Goal: Task Accomplishment & Management: Complete application form

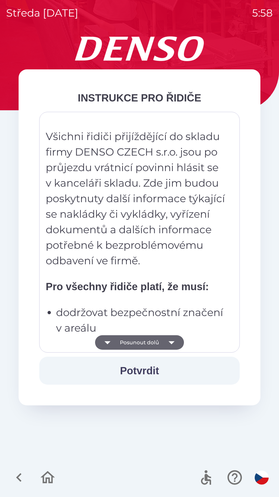
click at [115, 283] on strong "Pro všechny řidiče platí, že musí:" at bounding box center [127, 286] width 163 height 11
click at [105, 245] on p "Všichni řidiči přijíždějící do skladu firmy DENSO CZECH s.r.o. jsou po průjezdu…" at bounding box center [136, 199] width 181 height 140
click at [81, 191] on p "Všichni řidiči přijíždějící do skladu firmy DENSO CZECH s.r.o. jsou po průjezdu…" at bounding box center [136, 199] width 181 height 140
click at [108, 261] on p "Všichni řidiči přijíždějící do skladu firmy DENSO CZECH s.r.o. jsou po průjezdu…" at bounding box center [136, 199] width 181 height 140
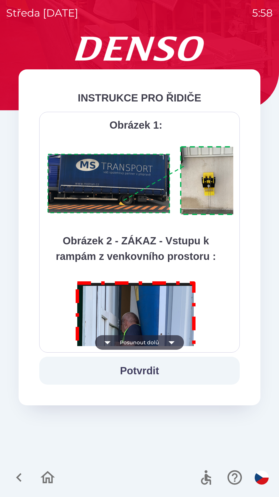
scroll to position [2907, 0]
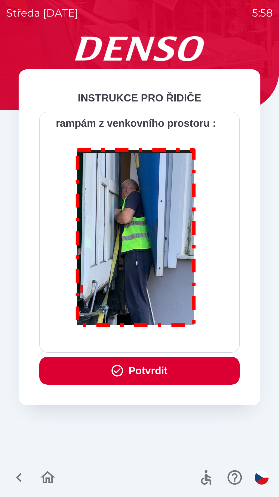
click at [152, 365] on button "Potvrdit" at bounding box center [139, 370] width 201 height 28
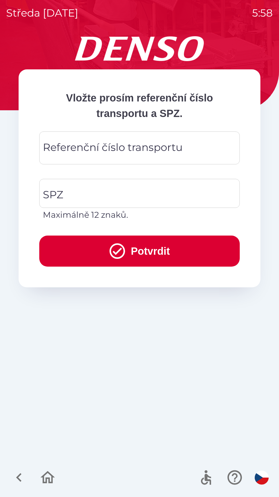
click at [85, 149] on div "Referenční číslo transportu Referenční číslo transportu" at bounding box center [139, 147] width 201 height 33
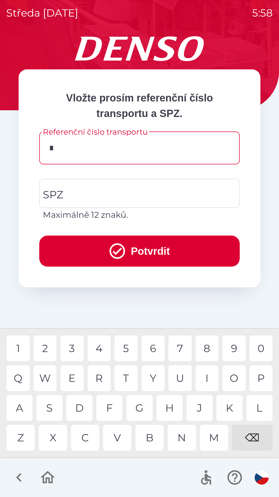
click at [229, 406] on div "K" at bounding box center [230, 408] width 26 height 26
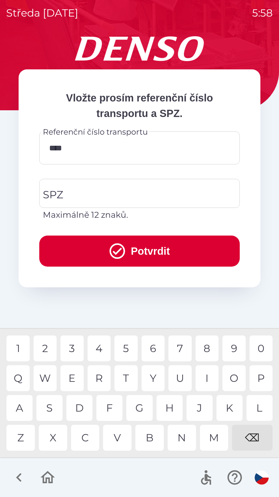
click at [96, 347] on div "4" at bounding box center [99, 348] width 23 height 26
click at [262, 346] on div "0" at bounding box center [261, 348] width 23 height 26
type input "******"
click at [25, 347] on div "1" at bounding box center [17, 348] width 23 height 26
click at [83, 193] on input "SPZ" at bounding box center [136, 193] width 188 height 24
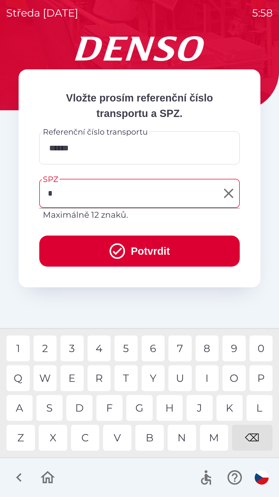
click at [18, 346] on div "1" at bounding box center [17, 348] width 23 height 26
click at [47, 347] on div "2" at bounding box center [45, 348] width 23 height 26
type input "*******"
click at [24, 347] on div "1" at bounding box center [17, 348] width 23 height 26
click at [85, 246] on button "Potvrdit" at bounding box center [139, 250] width 201 height 31
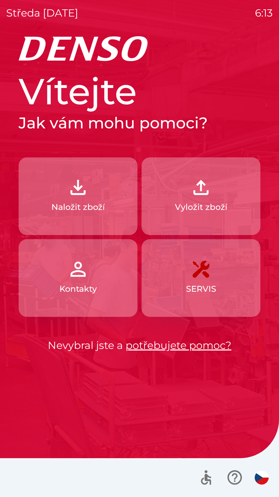
click at [47, 184] on button "Naložit zboží" at bounding box center [78, 196] width 119 height 78
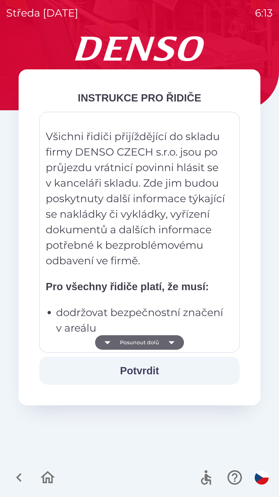
click at [163, 339] on button "Posunout dolů" at bounding box center [139, 342] width 89 height 14
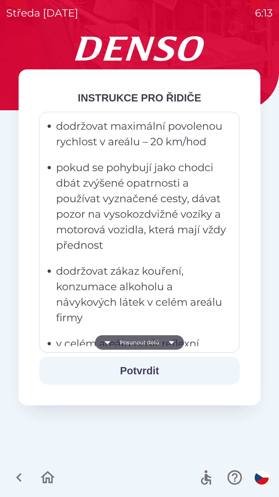
click at [162, 343] on button "Posunout dolů" at bounding box center [139, 342] width 89 height 14
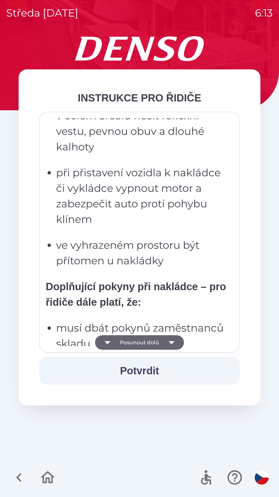
click at [161, 341] on button "Posunout dolů" at bounding box center [139, 342] width 89 height 14
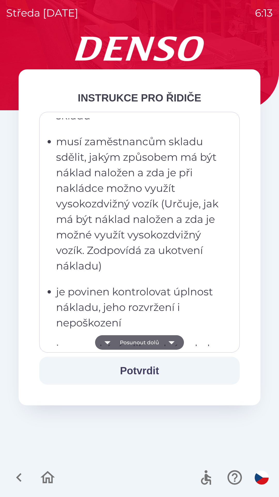
click at [161, 342] on button "Posunout dolů" at bounding box center [139, 342] width 89 height 14
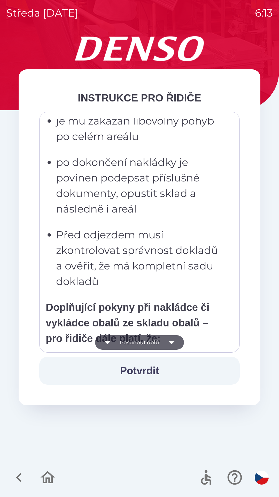
click at [161, 346] on button "Posunout dolů" at bounding box center [139, 342] width 89 height 14
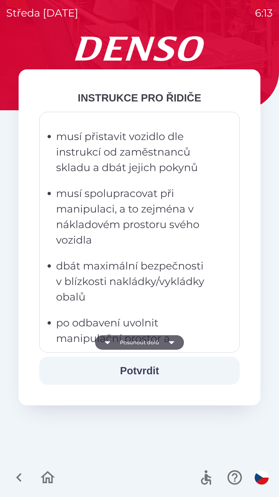
click at [163, 345] on button "Posunout dolů" at bounding box center [139, 342] width 89 height 14
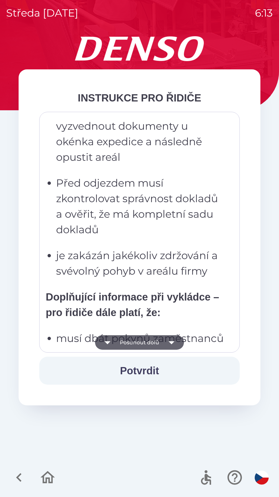
click at [163, 343] on button "Posunout dolů" at bounding box center [139, 342] width 89 height 14
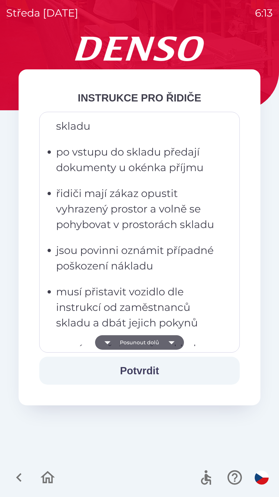
click at [164, 342] on button "Posunout dolů" at bounding box center [139, 342] width 89 height 14
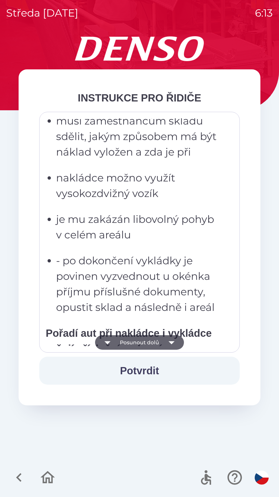
click at [164, 342] on icon "button" at bounding box center [171, 342] width 14 height 14
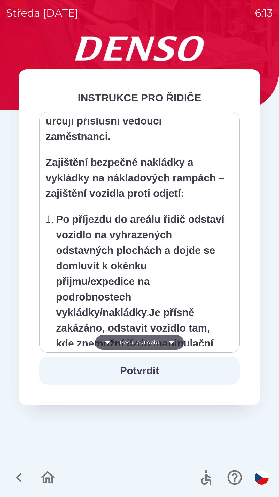
click at [164, 343] on icon "button" at bounding box center [171, 342] width 14 height 14
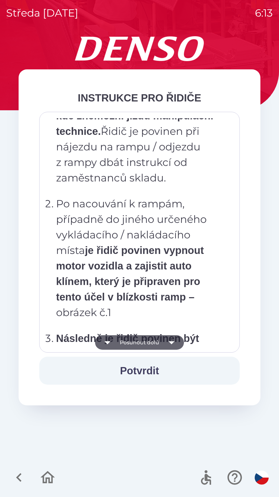
click at [166, 343] on icon "button" at bounding box center [171, 342] width 14 height 14
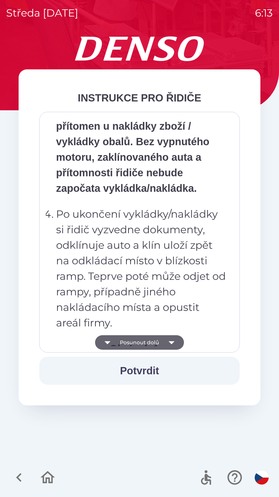
click at [164, 343] on icon "button" at bounding box center [171, 342] width 14 height 14
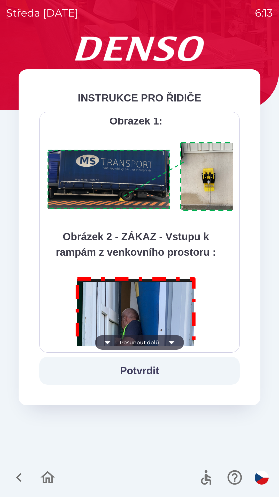
click at [166, 343] on icon "button" at bounding box center [171, 342] width 14 height 14
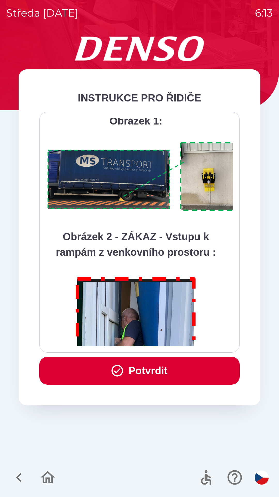
scroll to position [2907, 0]
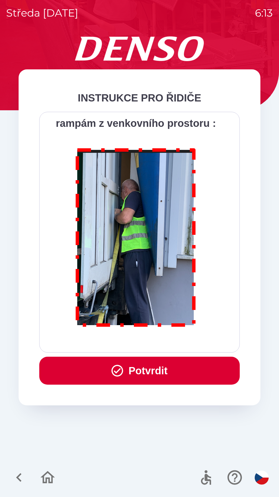
click at [155, 370] on button "Potvrdit" at bounding box center [139, 370] width 201 height 28
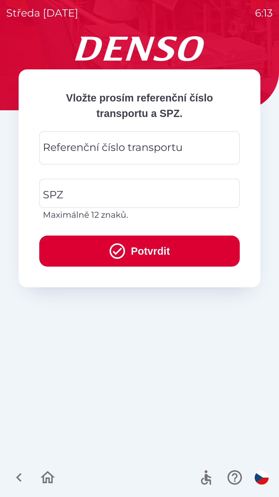
click at [118, 146] on div "Referenční číslo transportu Referenční číslo transportu" at bounding box center [139, 147] width 201 height 33
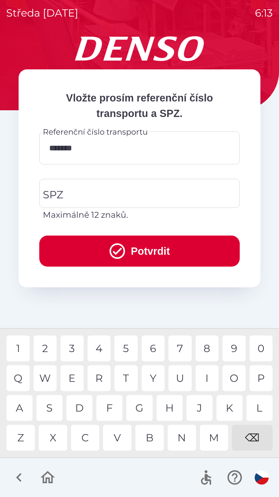
type input "********"
click at [121, 191] on input "SPZ" at bounding box center [136, 193] width 188 height 24
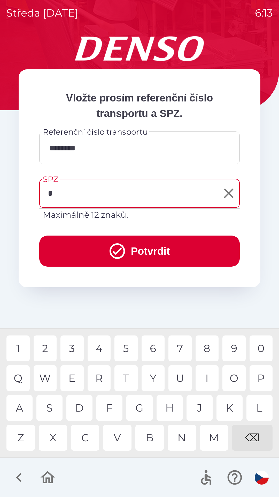
click at [74, 349] on div "3" at bounding box center [72, 348] width 23 height 26
click at [229, 409] on div "K" at bounding box center [230, 408] width 26 height 26
click at [124, 351] on div "5" at bounding box center [126, 348] width 23 height 26
type input "*******"
click at [267, 347] on div "0" at bounding box center [261, 348] width 23 height 26
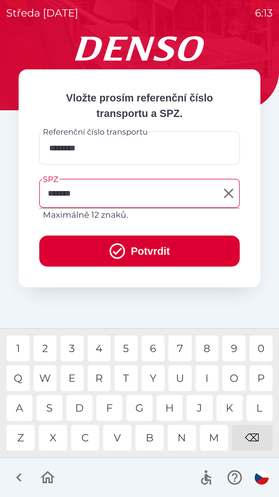
click at [164, 253] on button "Potvrdit" at bounding box center [139, 250] width 201 height 31
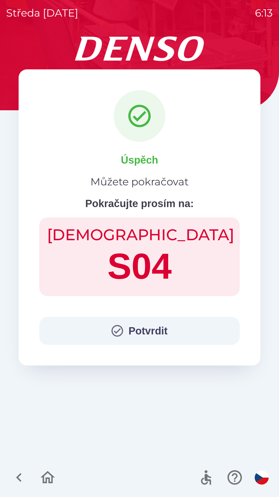
click at [140, 325] on button "Potvrdit" at bounding box center [139, 331] width 201 height 28
